Goal: Transaction & Acquisition: Download file/media

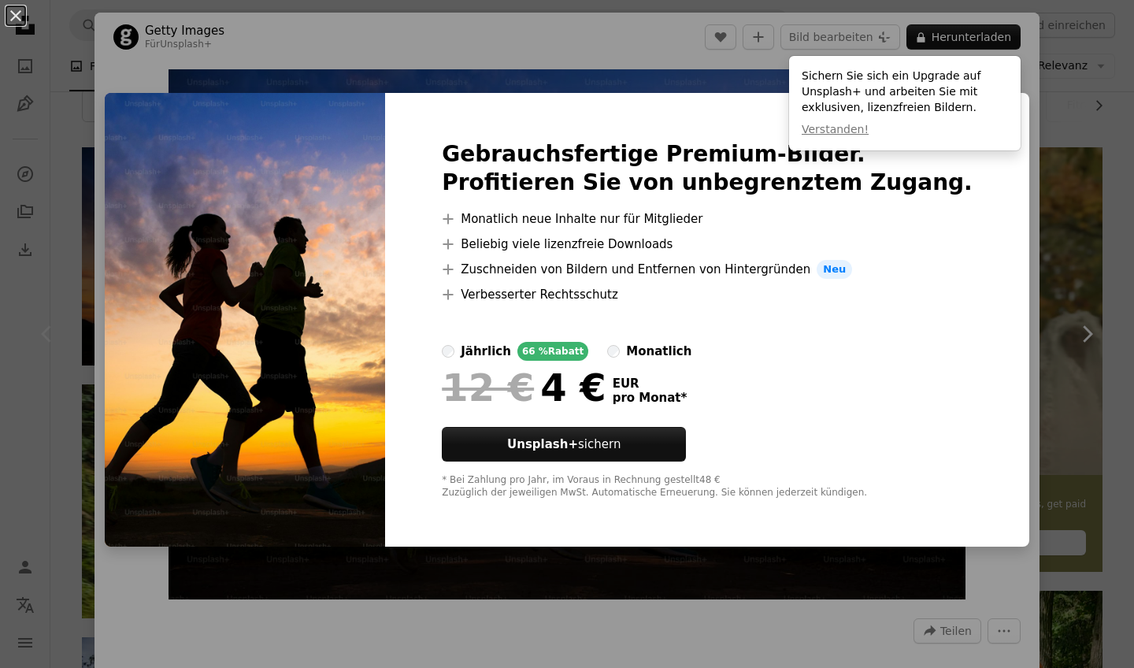
scroll to position [246, 0]
click at [733, 109] on div "Gebrauchsfertige Premium-Bilder. Profitieren Sie von unbegrenztem Zugang. A plu…" at bounding box center [707, 319] width 644 height 453
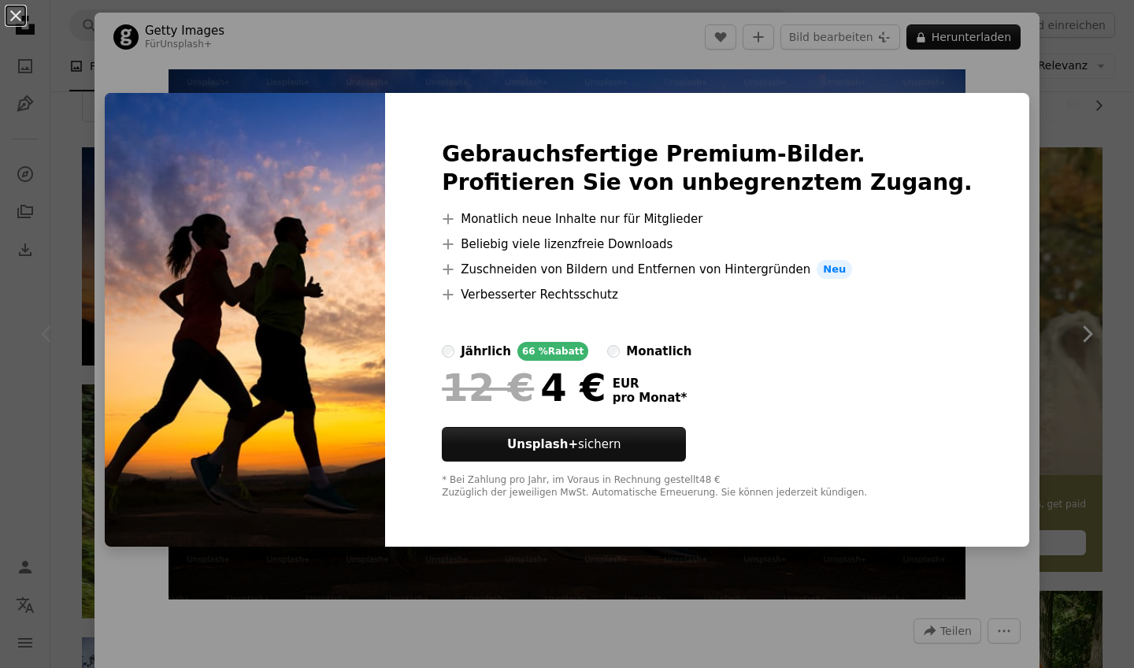
click at [975, 109] on div "Gebrauchsfertige Premium-Bilder. Profitieren Sie von unbegrenztem Zugang. A plu…" at bounding box center [707, 319] width 644 height 453
click at [140, 53] on div "An X shape Gebrauchsfertige Premium-Bilder. Profitieren Sie von unbegrenztem Zu…" at bounding box center [567, 334] width 1134 height 668
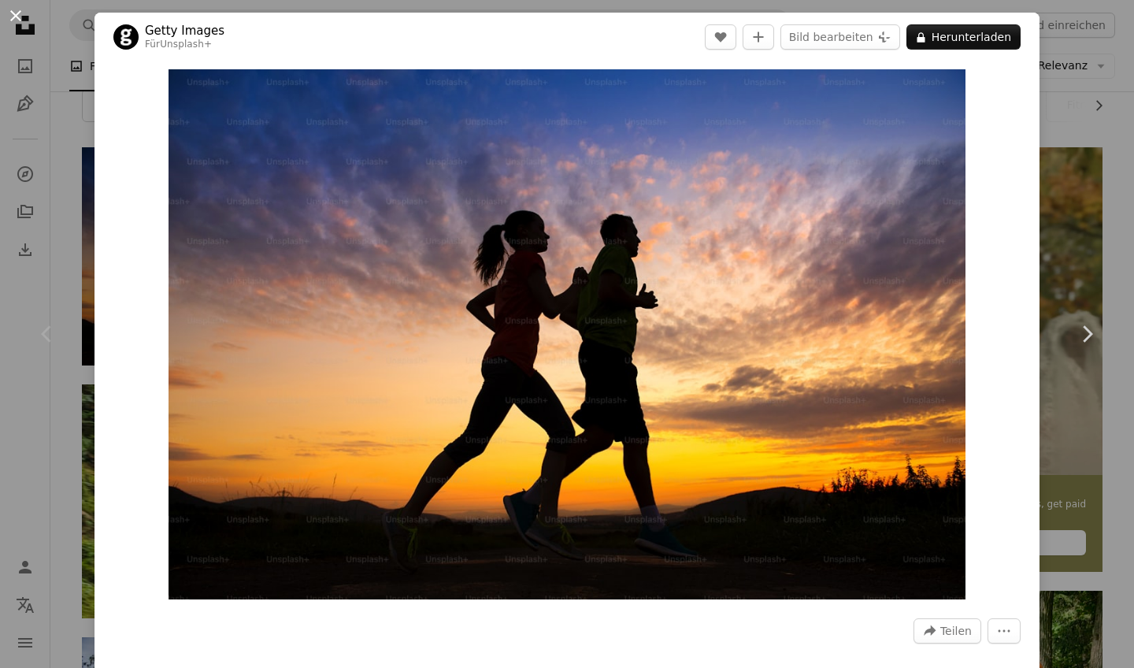
click at [15, 18] on button "An X shape" at bounding box center [15, 15] width 19 height 19
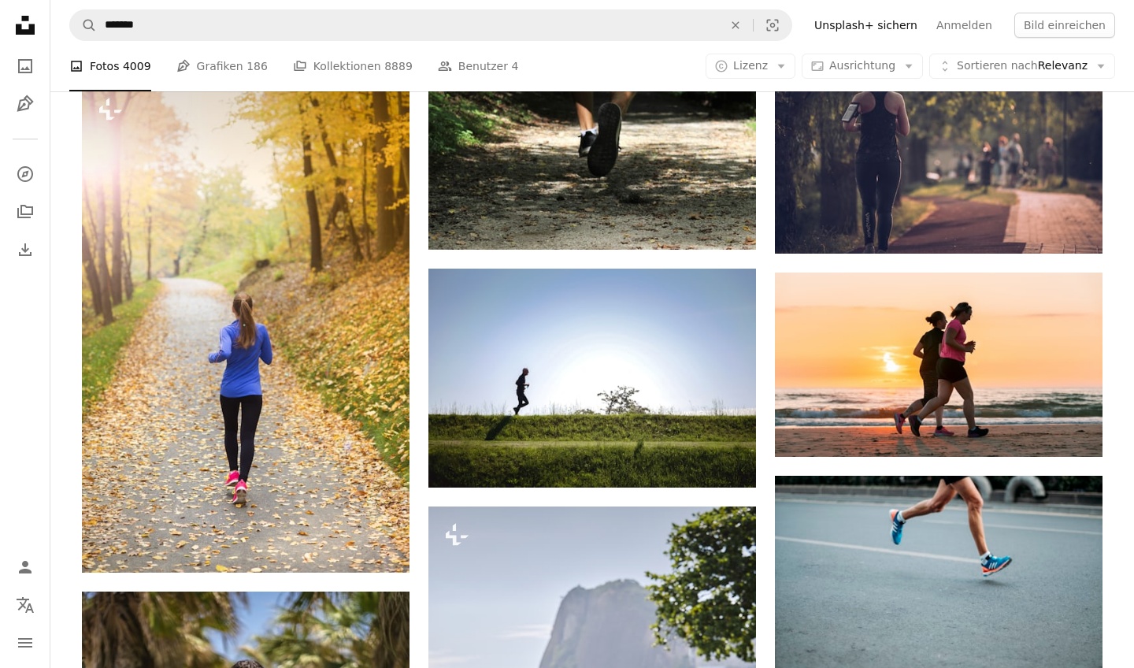
scroll to position [1042, 0]
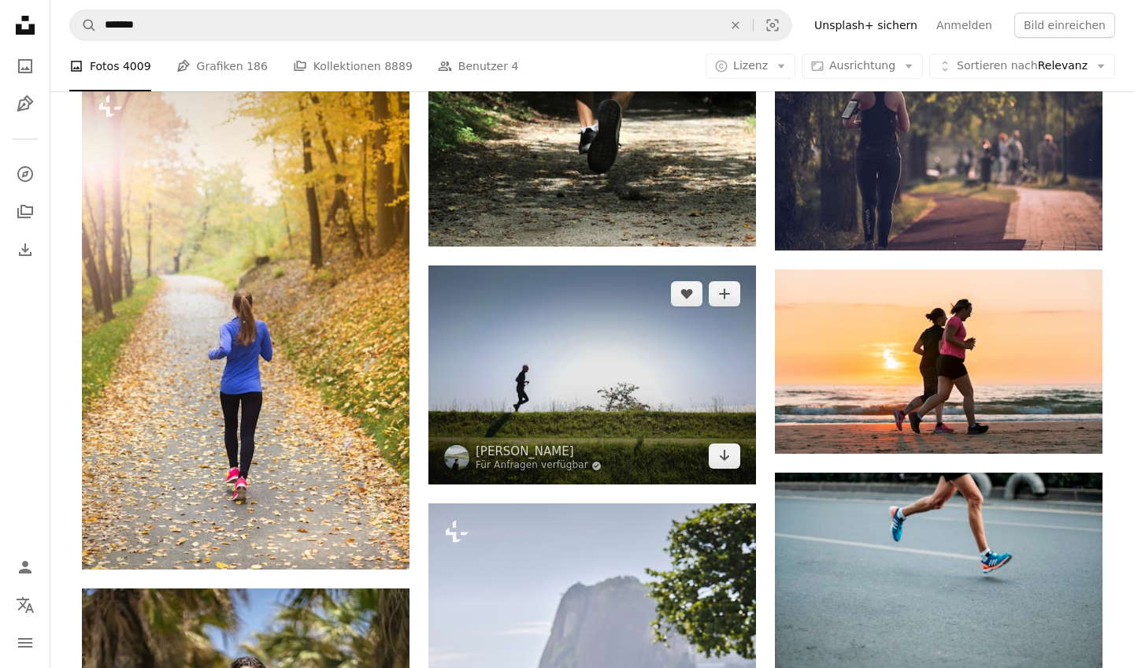
click at [553, 364] on img at bounding box center [592, 374] width 328 height 219
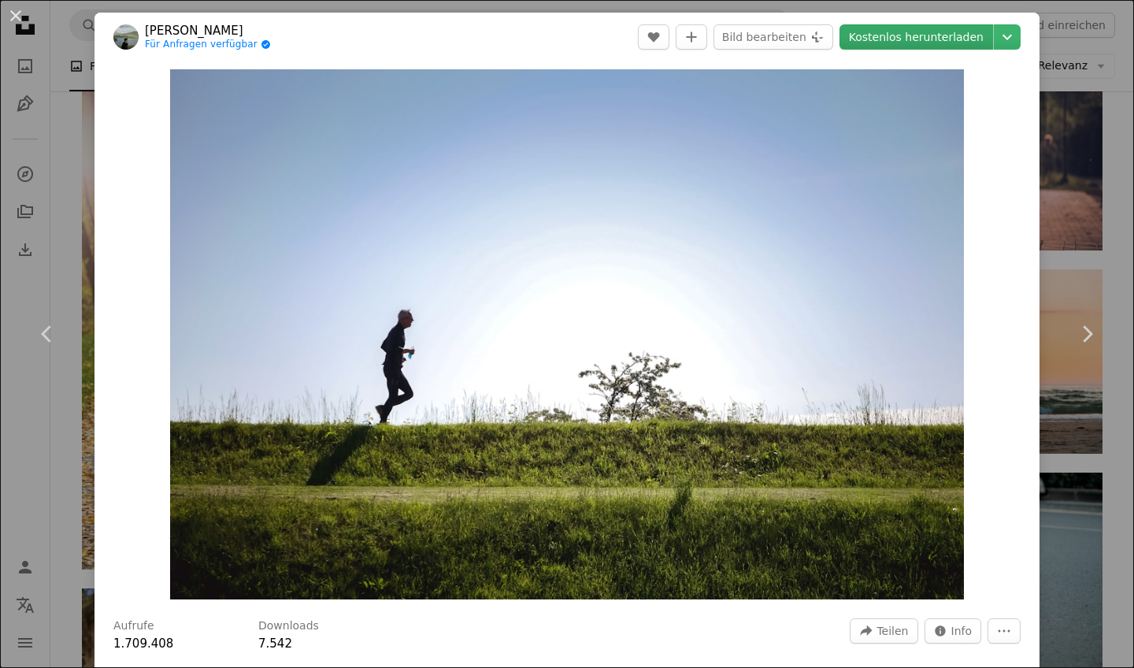
click at [910, 39] on link "Kostenlos herunterladen" at bounding box center [916, 36] width 154 height 25
